Goal: Task Accomplishment & Management: Use online tool/utility

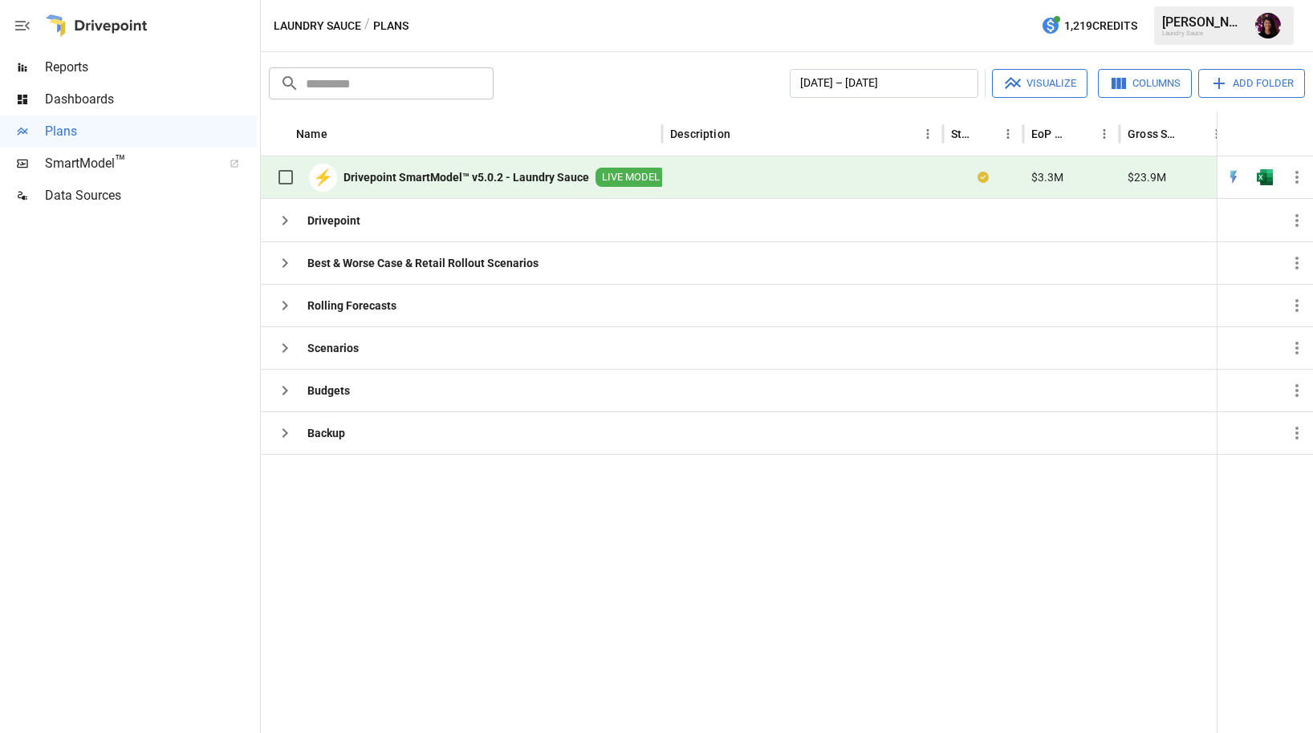
click at [343, 163] on div "⚡ Drivepoint SmartModel™ v5.0.2 - Laundry Sauce LIVE MODEL" at bounding box center [467, 177] width 397 height 34
click at [517, 179] on b "Drivepoint SmartModel™ v5.0.2 - Laundry Sauce" at bounding box center [466, 177] width 246 height 16
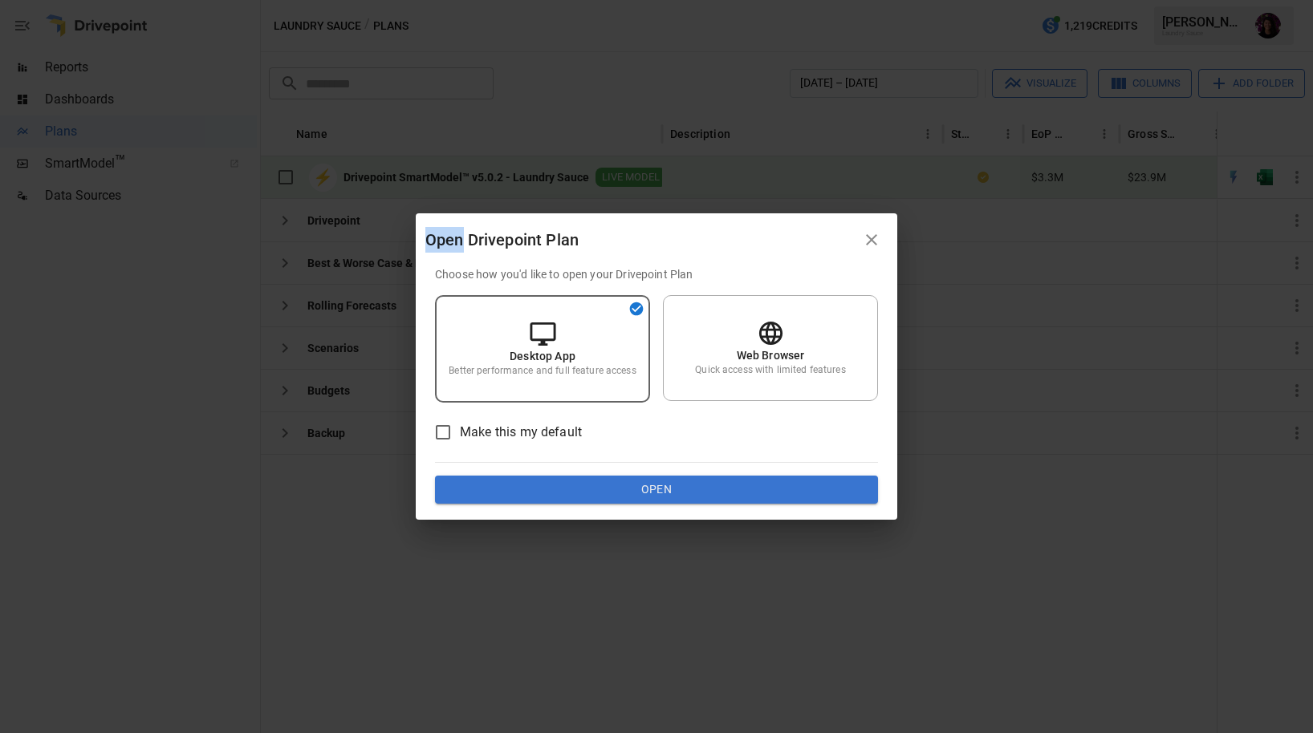
click at [517, 179] on div "Open Drivepoint Plan Choose how you'd like to open your Drivepoint Plan Desktop…" at bounding box center [656, 366] width 1313 height 733
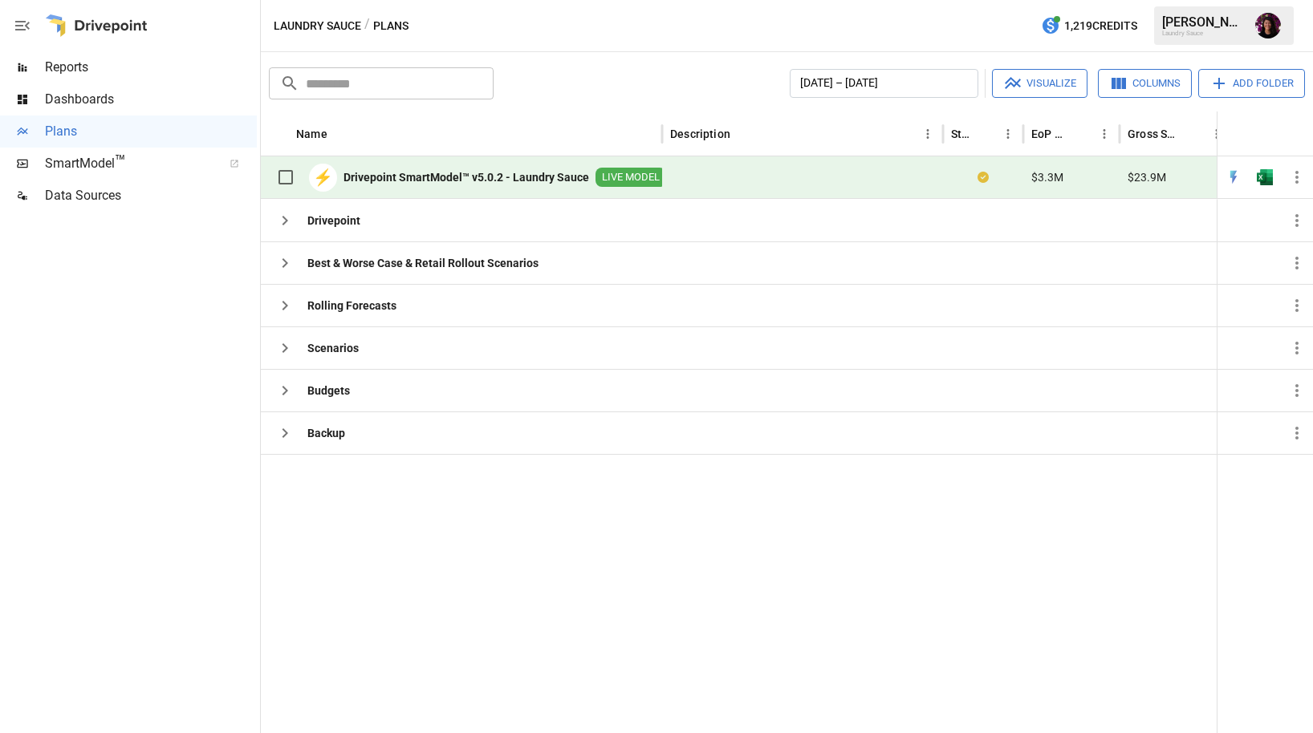
click at [522, 179] on b "Drivepoint SmartModel™ v5.0.2 - Laundry Sauce" at bounding box center [466, 177] width 246 height 16
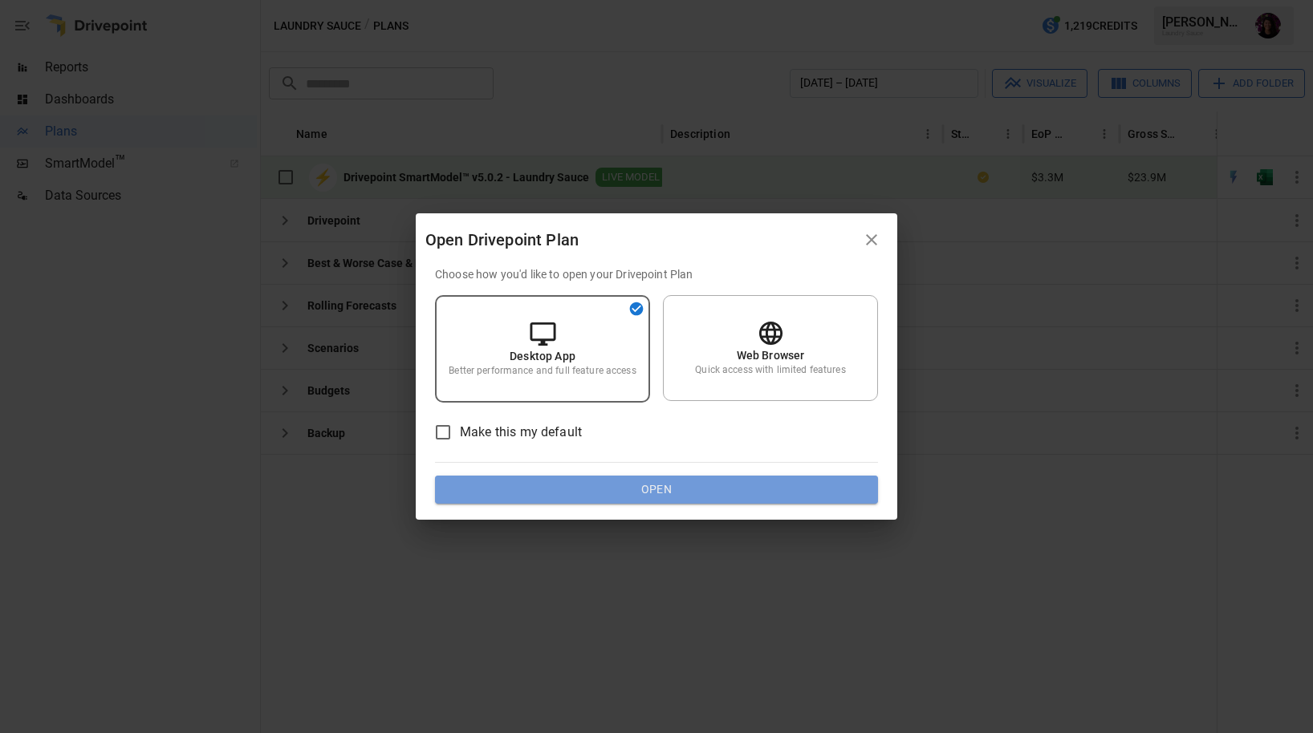
click at [591, 496] on button "Open" at bounding box center [656, 490] width 443 height 29
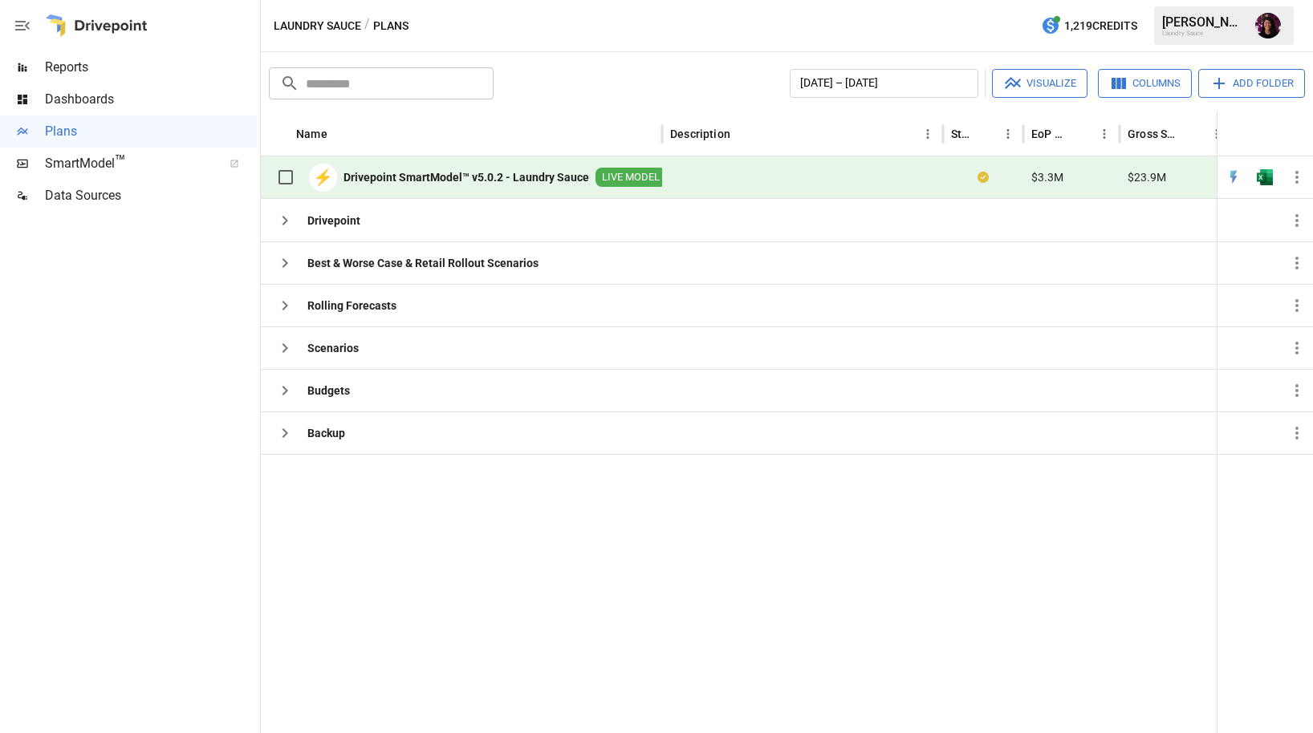
click at [627, 179] on span "LIVE MODEL" at bounding box center [630, 177] width 71 height 15
click at [685, 176] on div at bounding box center [802, 177] width 281 height 43
click at [420, 185] on div "⚡ Drivepoint SmartModel™ v5.0.2 - Laundry Sauce LIVE MODEL" at bounding box center [467, 177] width 397 height 34
